Goal: Navigation & Orientation: Find specific page/section

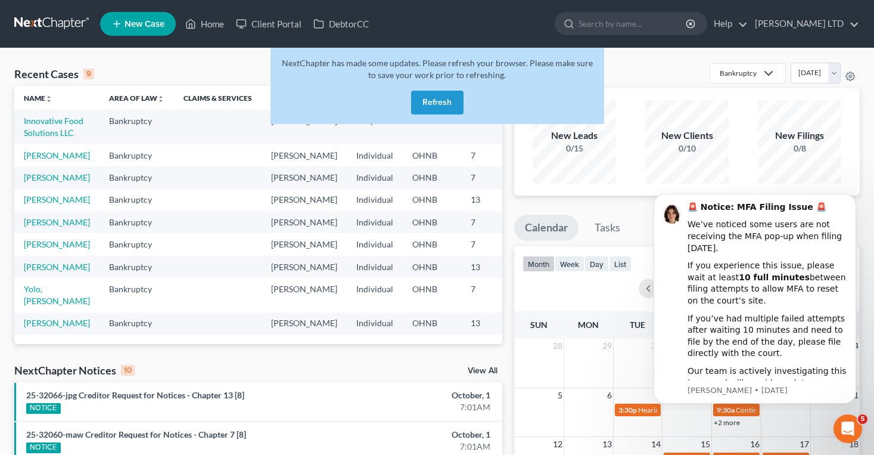
scroll to position [20, 0]
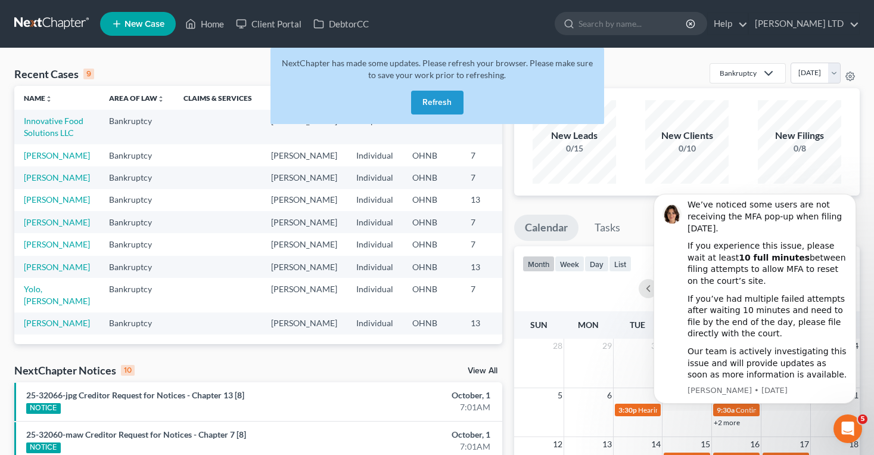
click at [437, 116] on div "NextChapter has made some updates. Please refresh your browser. Please make sur…" at bounding box center [438, 86] width 334 height 76
click at [437, 108] on button "Refresh" at bounding box center [437, 103] width 52 height 24
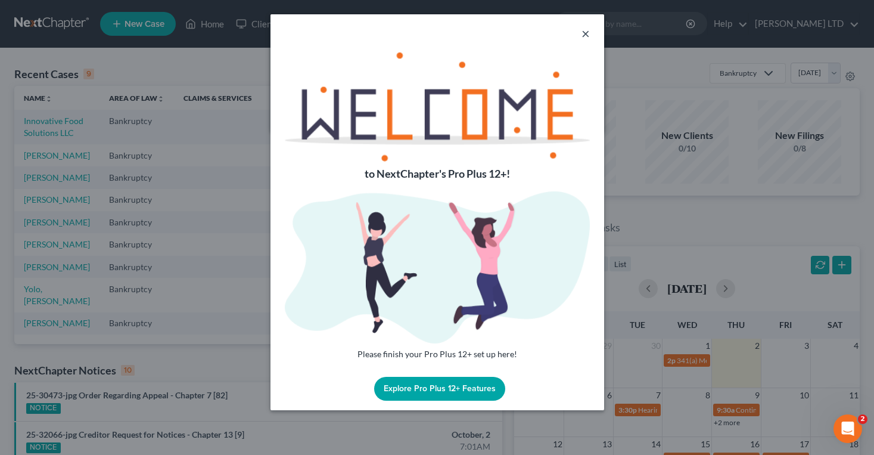
click at [582, 39] on button "×" at bounding box center [586, 33] width 8 height 14
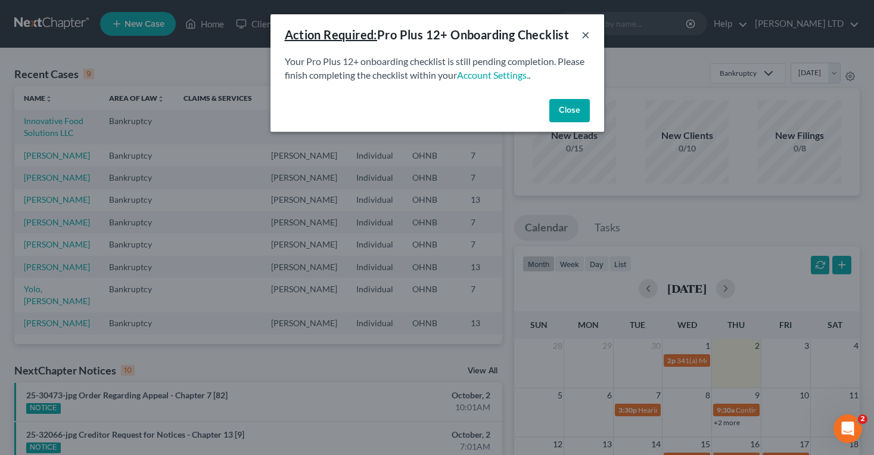
click at [586, 33] on button "×" at bounding box center [586, 34] width 8 height 14
